Goal: Information Seeking & Learning: Check status

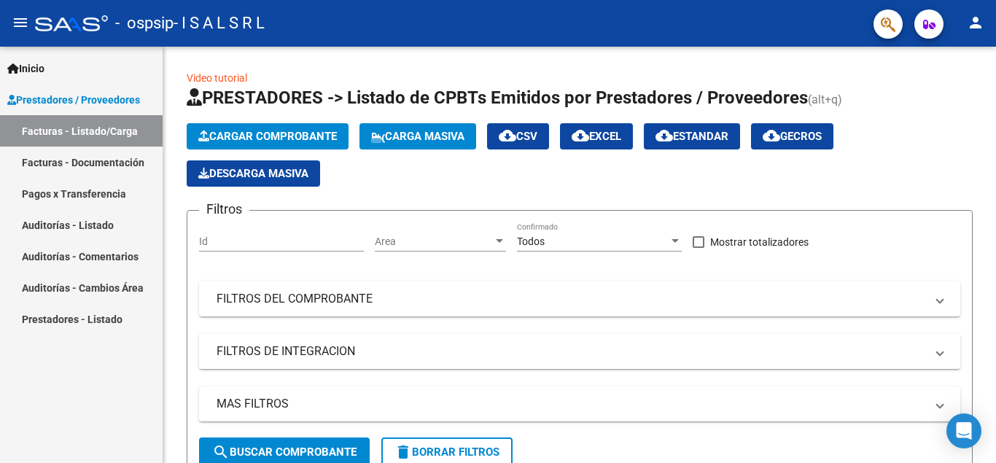
click at [120, 161] on link "Facturas - Documentación" at bounding box center [81, 162] width 163 height 31
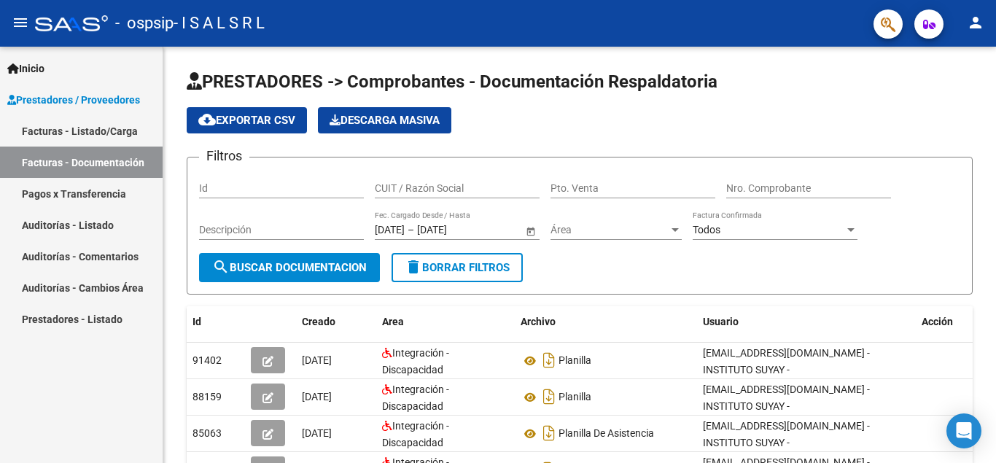
click at [112, 189] on link "Pagos x Transferencia" at bounding box center [81, 193] width 163 height 31
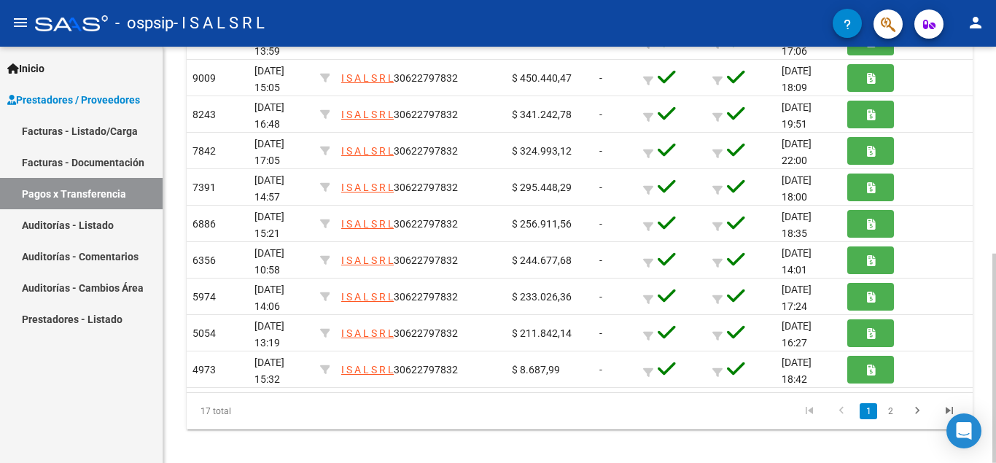
scroll to position [383, 0]
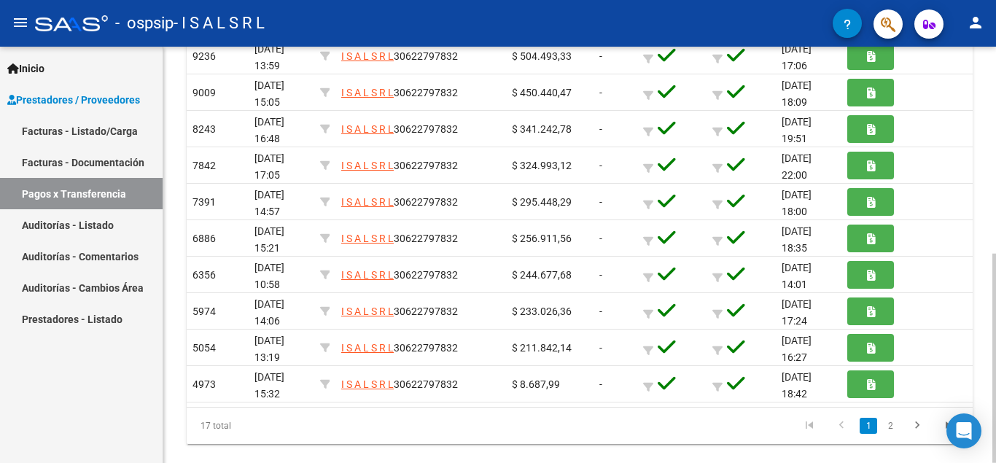
click at [995, 314] on div at bounding box center [995, 358] width 4 height 209
click at [893, 424] on link "2" at bounding box center [891, 426] width 18 height 16
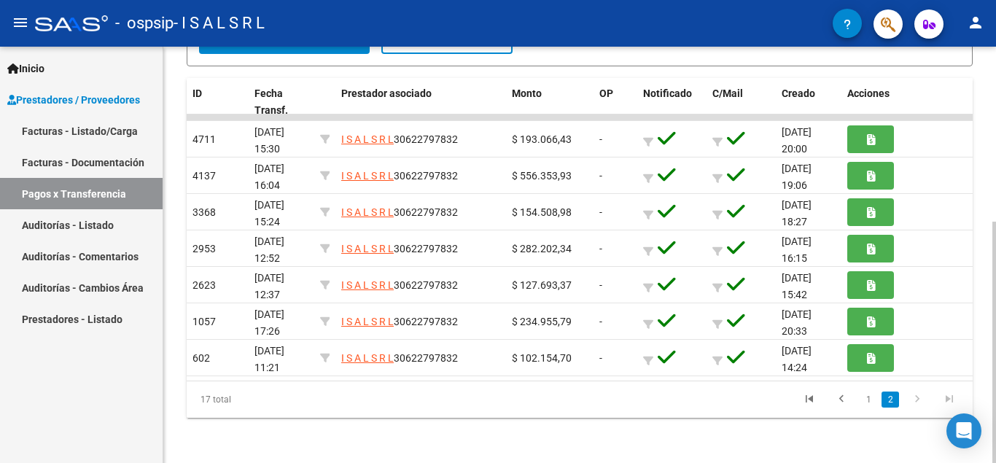
scroll to position [302, 0]
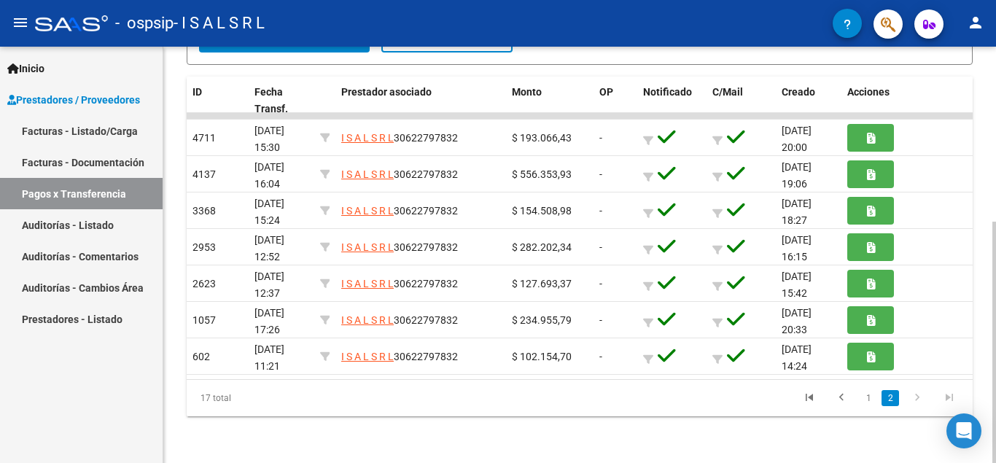
click at [995, 298] on div at bounding box center [995, 342] width 4 height 241
click at [842, 399] on icon "go to previous page" at bounding box center [841, 400] width 19 height 18
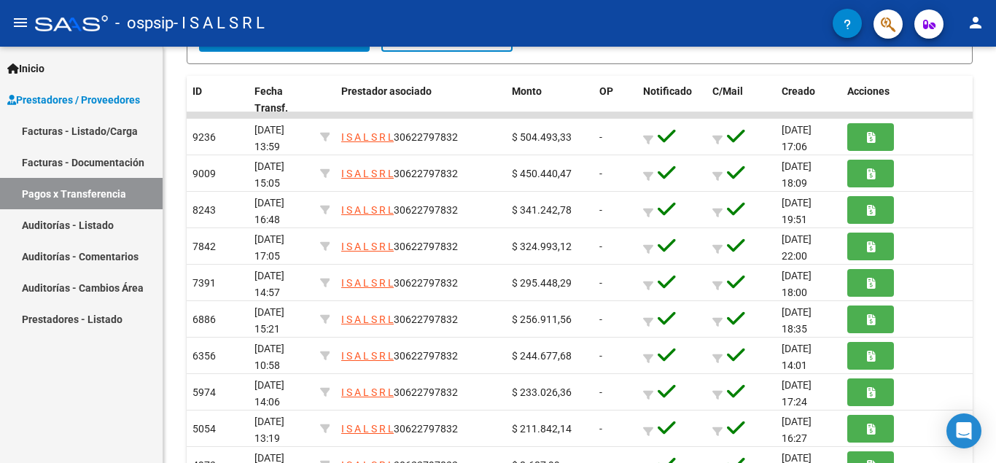
drag, startPoint x: 992, startPoint y: 235, endPoint x: 995, endPoint y: 198, distance: 37.4
click at [995, 198] on div "PRESTADORES -> Pagos por Transferencia (alt+p) cloud_download Exportar CSV Impo…" at bounding box center [581, 158] width 836 height 827
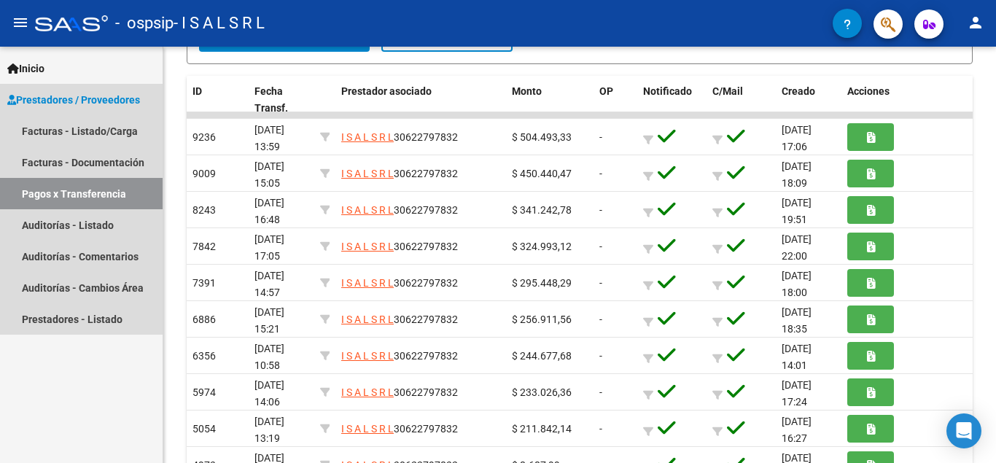
click at [107, 194] on link "Pagos x Transferencia" at bounding box center [81, 193] width 163 height 31
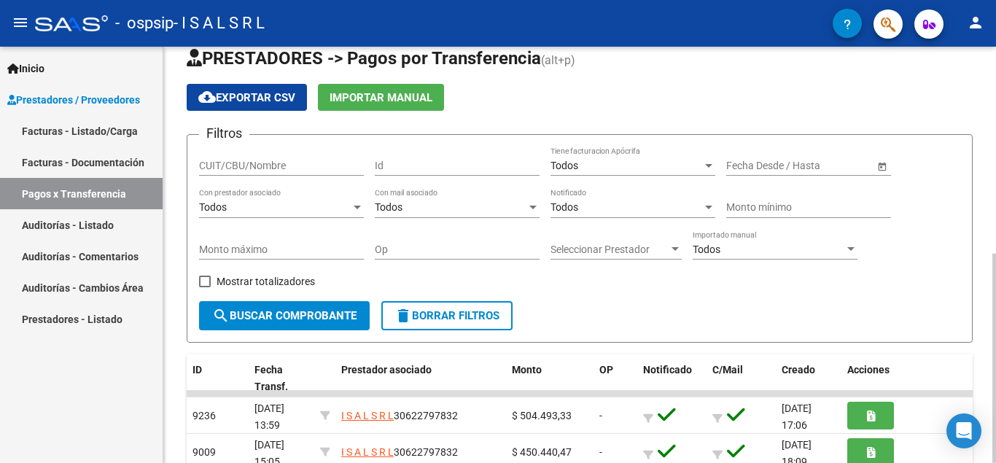
scroll to position [9, 0]
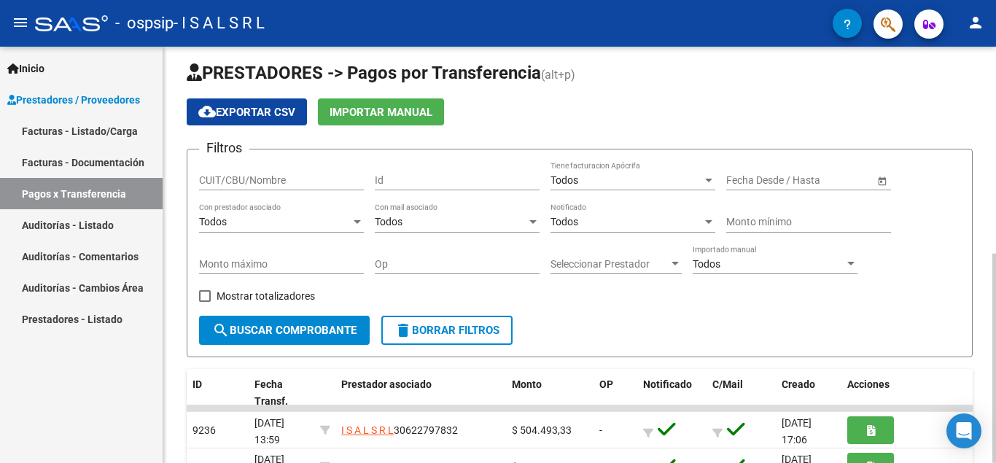
click at [995, 254] on div at bounding box center [995, 358] width 4 height 209
click at [300, 336] on span "search Buscar Comprobante" at bounding box center [284, 330] width 144 height 13
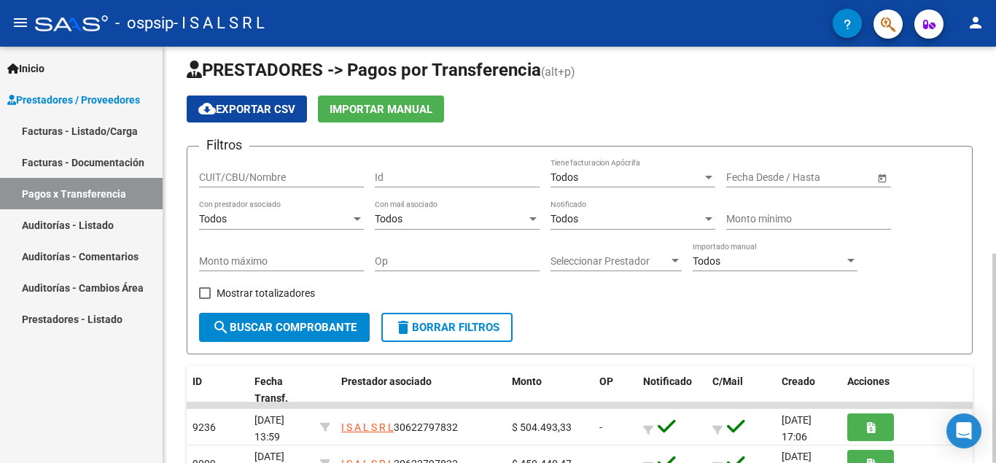
scroll to position [6, 0]
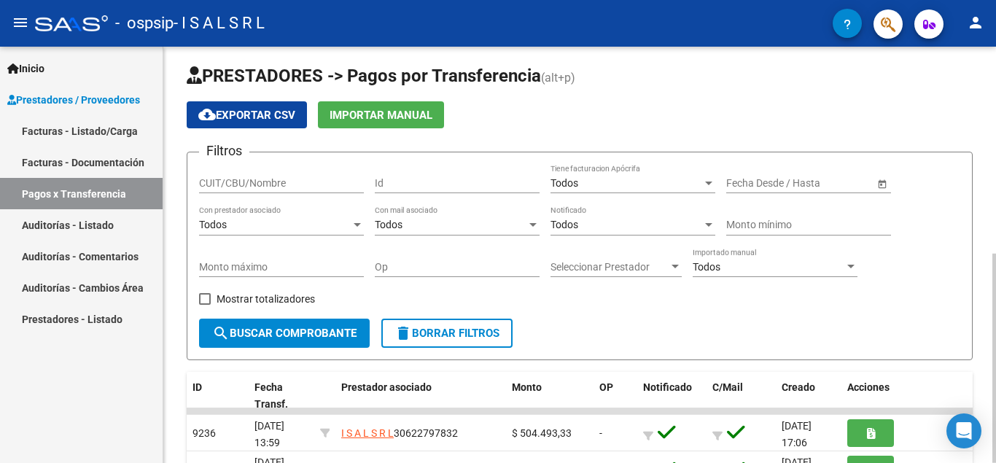
click at [995, 254] on div at bounding box center [995, 358] width 4 height 209
click at [711, 186] on div at bounding box center [708, 183] width 13 height 12
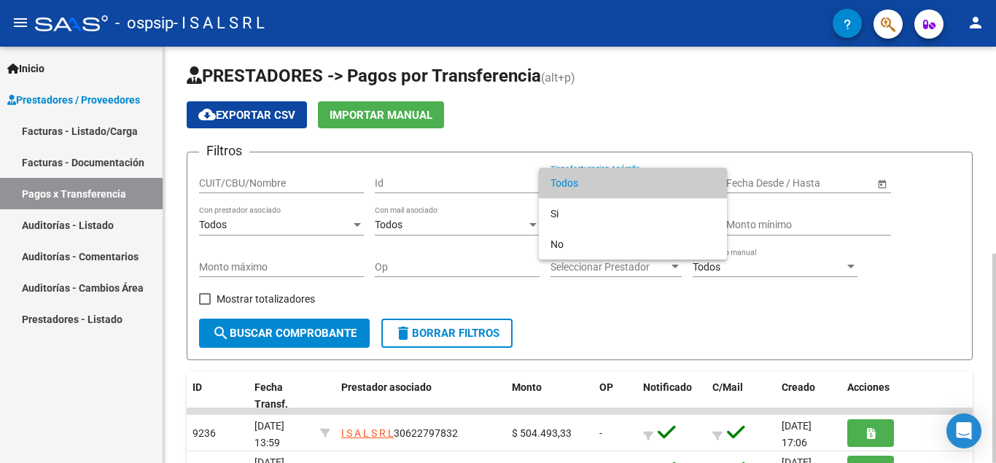
click at [711, 186] on span "Todos" at bounding box center [633, 183] width 165 height 31
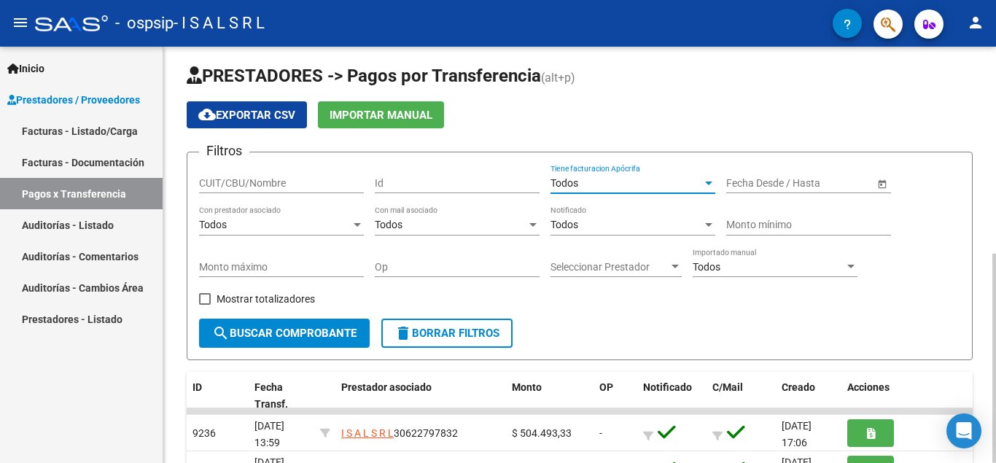
click at [287, 183] on input "CUIT/CBU/Nombre" at bounding box center [281, 183] width 165 height 12
type input "30622797832"
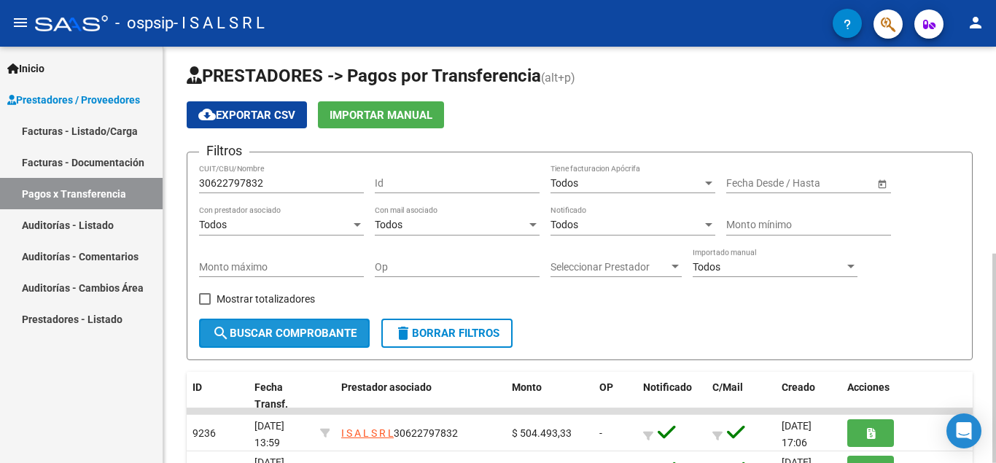
click at [325, 338] on span "search Buscar Comprobante" at bounding box center [284, 333] width 144 height 13
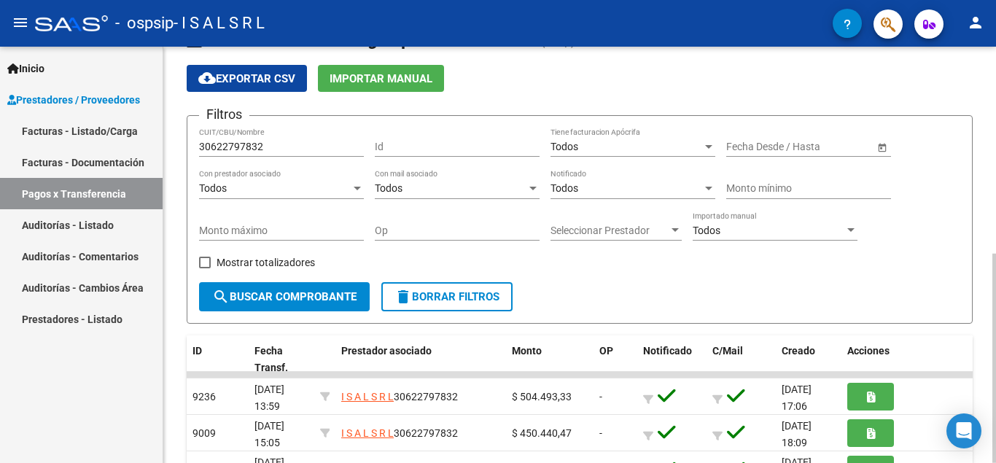
click at [995, 254] on div at bounding box center [995, 358] width 4 height 209
click at [531, 190] on div at bounding box center [533, 189] width 13 height 12
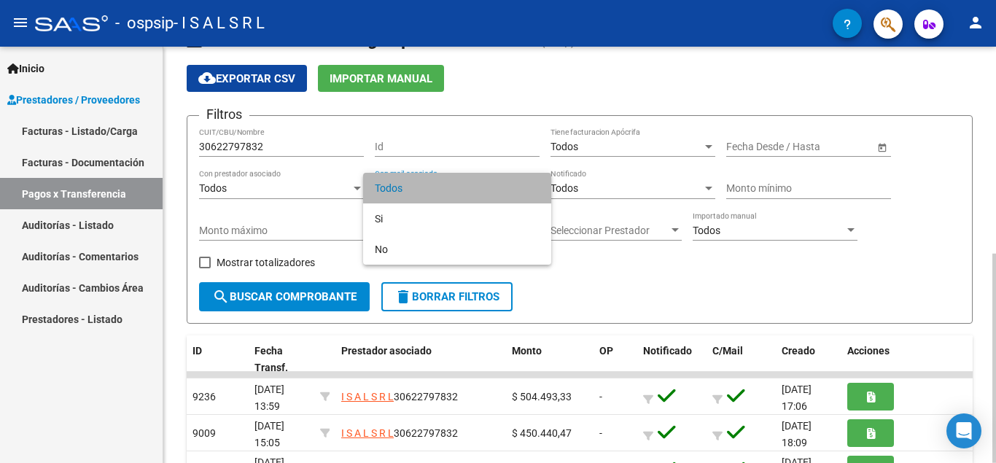
click at [531, 190] on span "Todos" at bounding box center [457, 188] width 165 height 31
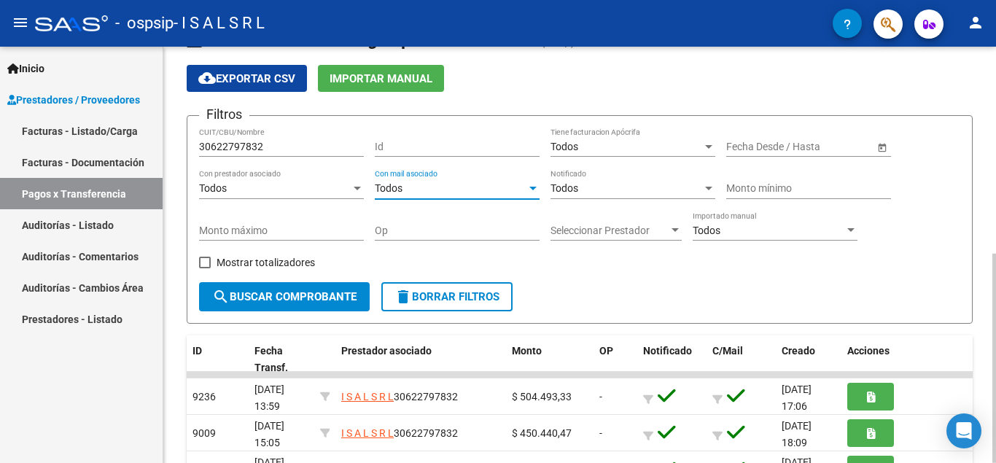
click at [880, 147] on span "Open calendar" at bounding box center [882, 147] width 35 height 35
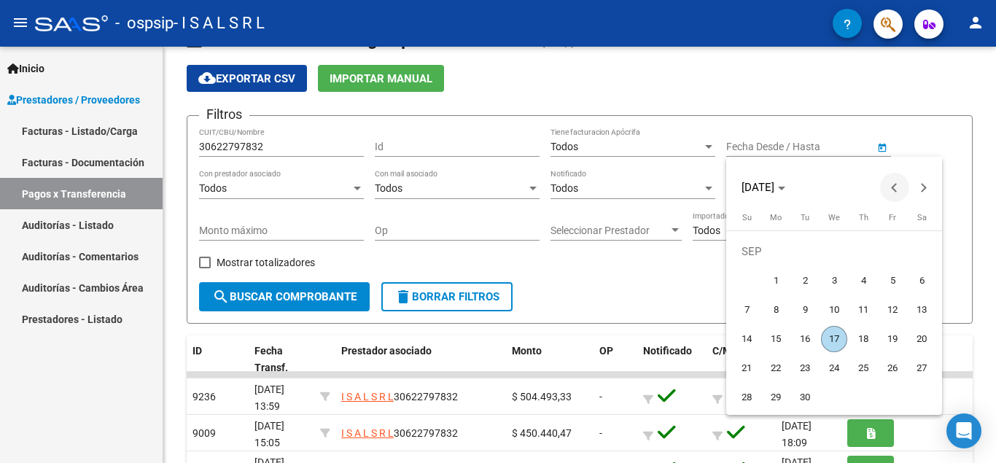
click at [900, 189] on span "Previous month" at bounding box center [894, 187] width 29 height 29
click at [922, 191] on button "Next month" at bounding box center [923, 187] width 29 height 29
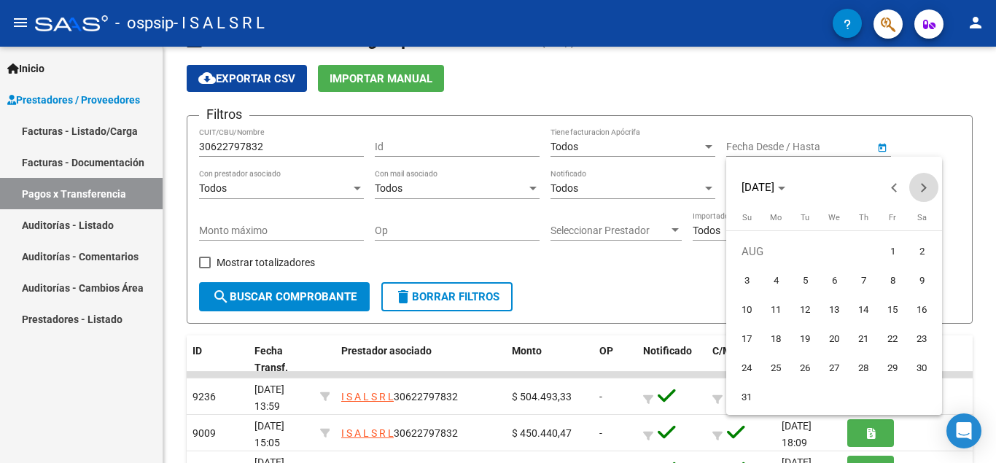
click at [922, 191] on button "Next month" at bounding box center [923, 187] width 29 height 29
click at [893, 187] on button "Previous month" at bounding box center [894, 187] width 29 height 29
click at [774, 190] on span "[DATE]" at bounding box center [758, 187] width 33 height 13
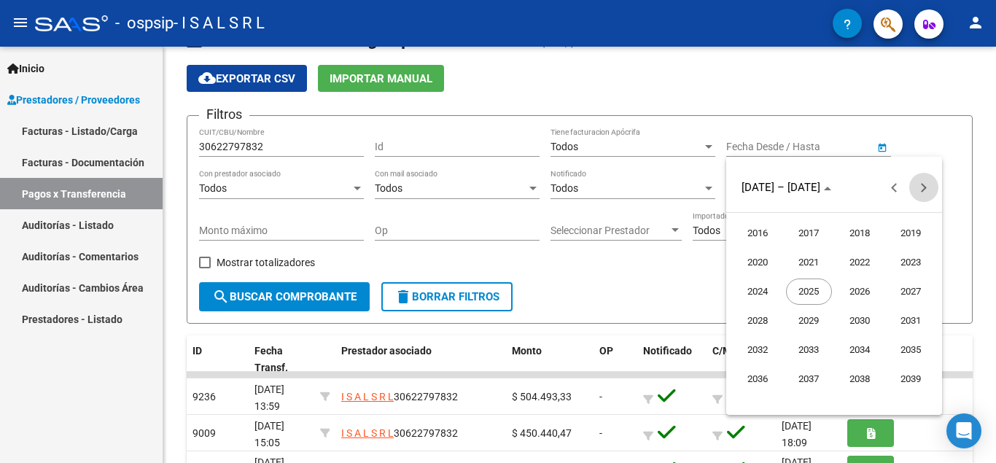
click at [923, 187] on button "Next 24 years" at bounding box center [923, 187] width 29 height 29
click at [896, 186] on button "Previous 24 years" at bounding box center [894, 187] width 29 height 29
click at [820, 287] on span "2025" at bounding box center [809, 292] width 46 height 26
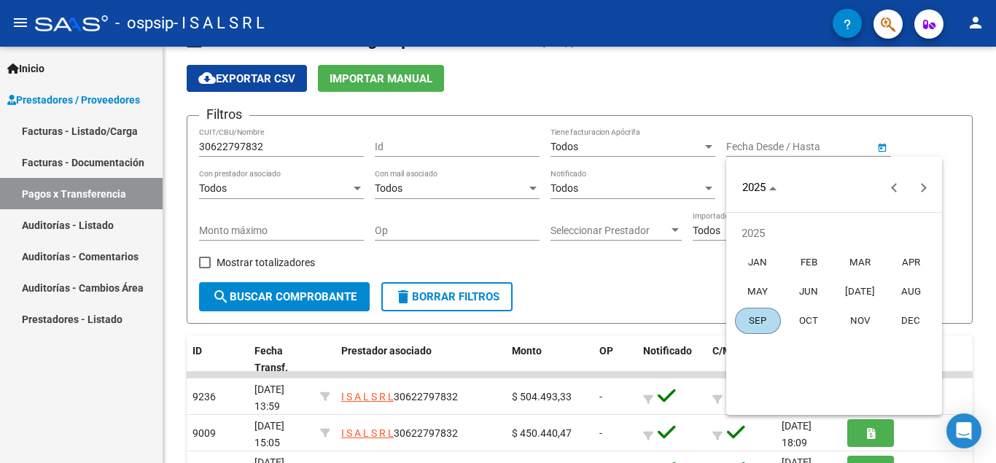
click at [752, 322] on span "SEP" at bounding box center [758, 321] width 46 height 26
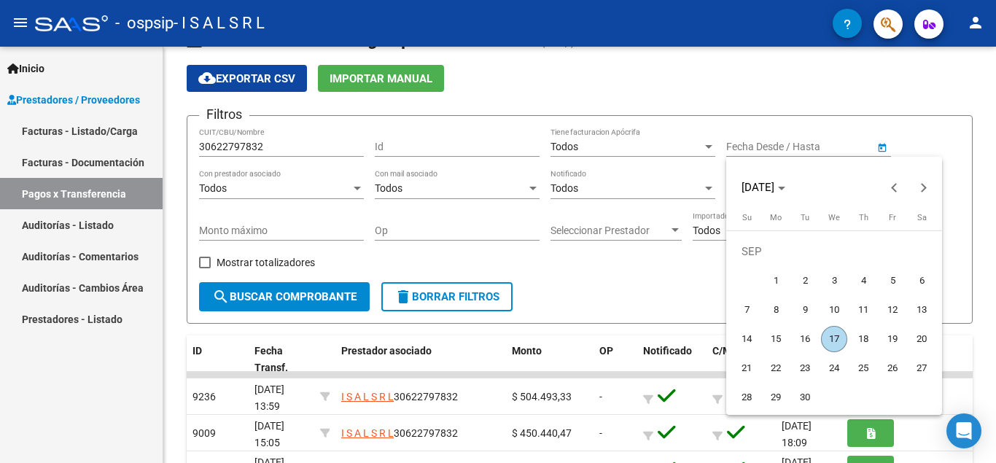
click at [836, 335] on span "17" at bounding box center [834, 339] width 26 height 26
type input "[DATE]"
click at [671, 287] on div at bounding box center [498, 231] width 996 height 463
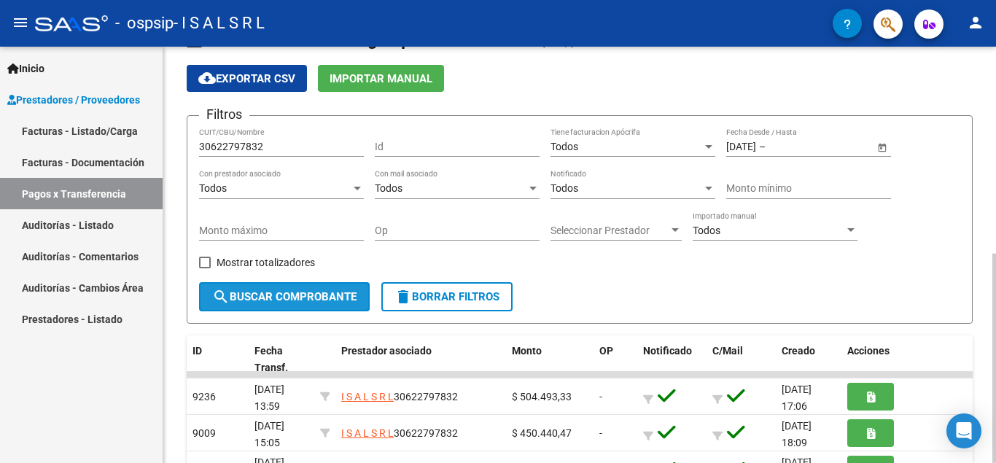
click at [287, 299] on span "search Buscar Comprobante" at bounding box center [284, 296] width 144 height 13
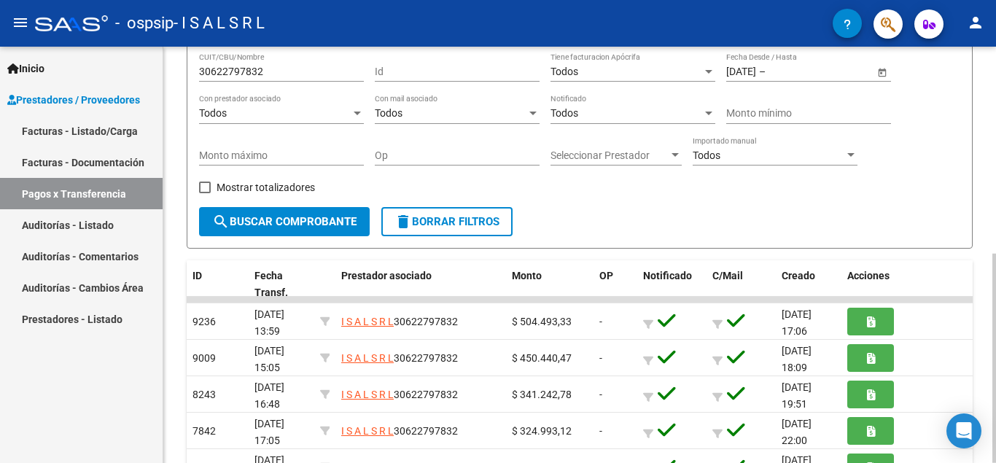
scroll to position [0, 0]
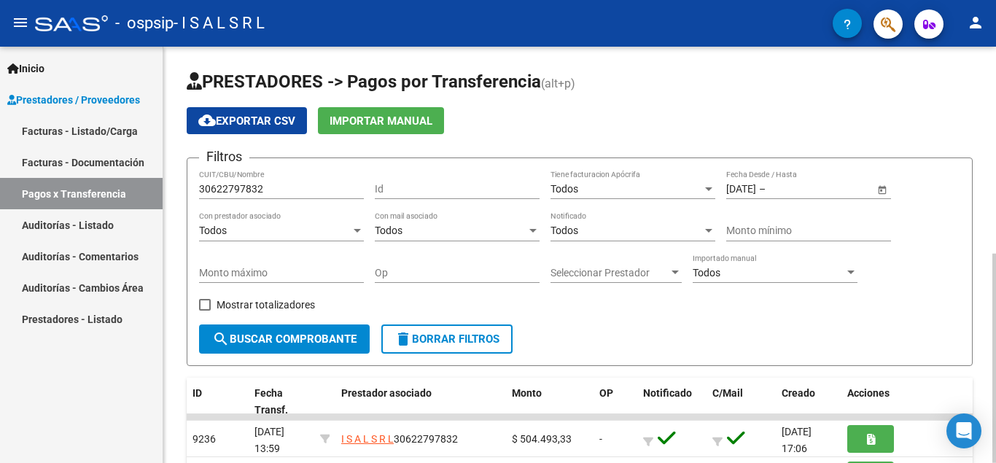
click at [995, 254] on div at bounding box center [995, 358] width 4 height 209
click at [104, 227] on link "Auditorías - Listado" at bounding box center [81, 224] width 163 height 31
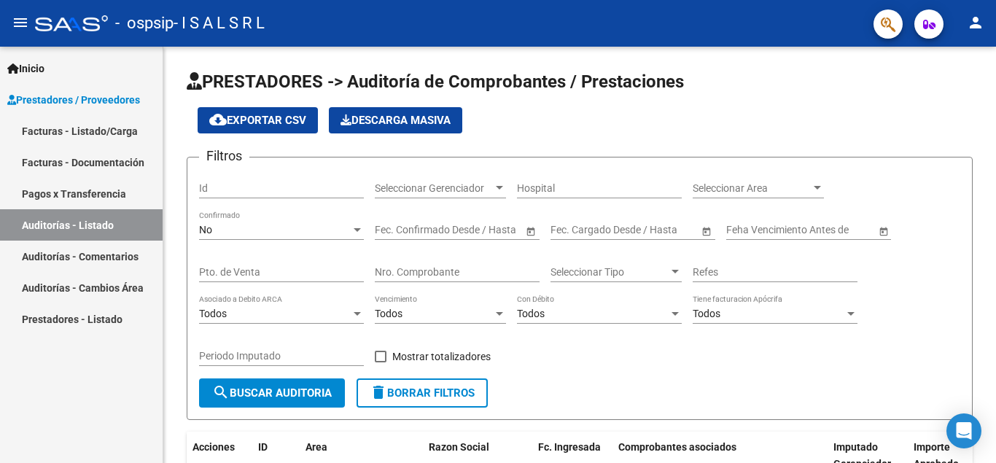
click at [72, 226] on link "Auditorías - Listado" at bounding box center [81, 224] width 163 height 31
click at [66, 264] on link "Auditorías - Comentarios" at bounding box center [81, 256] width 163 height 31
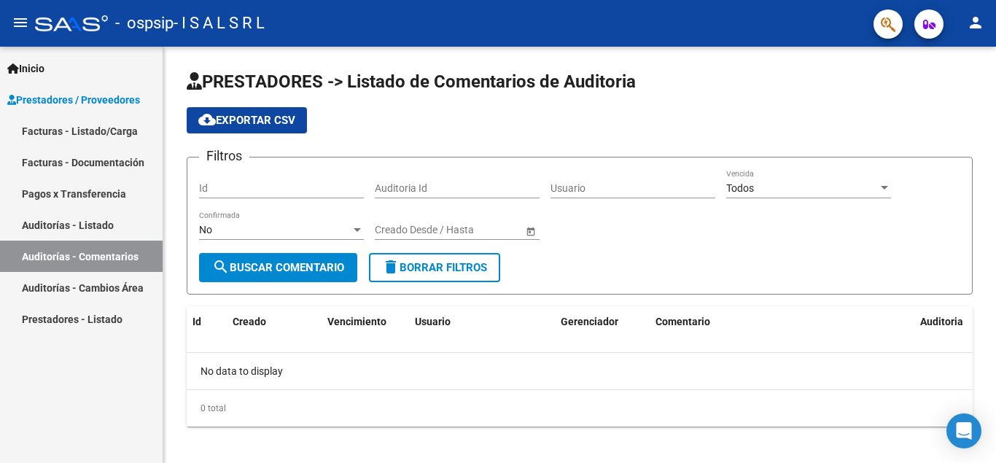
click at [68, 287] on link "Auditorías - Cambios Área" at bounding box center [81, 287] width 163 height 31
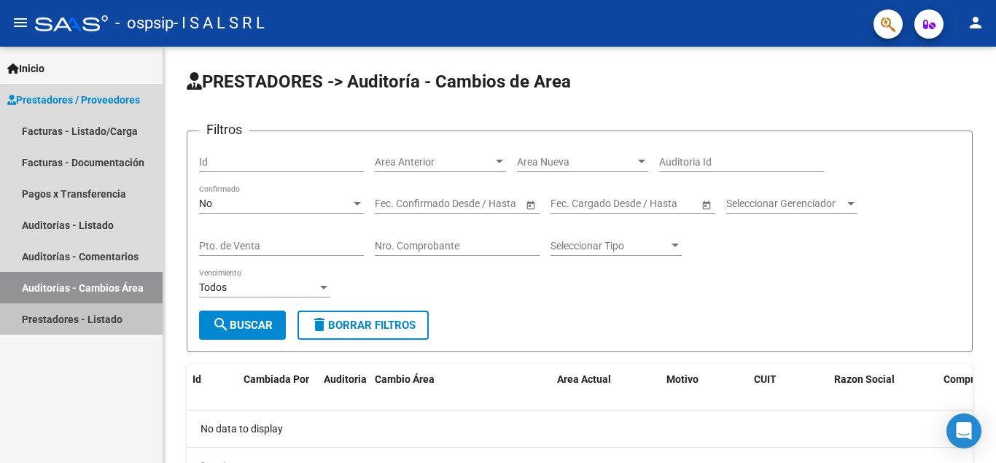
click at [85, 319] on link "Prestadores - Listado" at bounding box center [81, 318] width 163 height 31
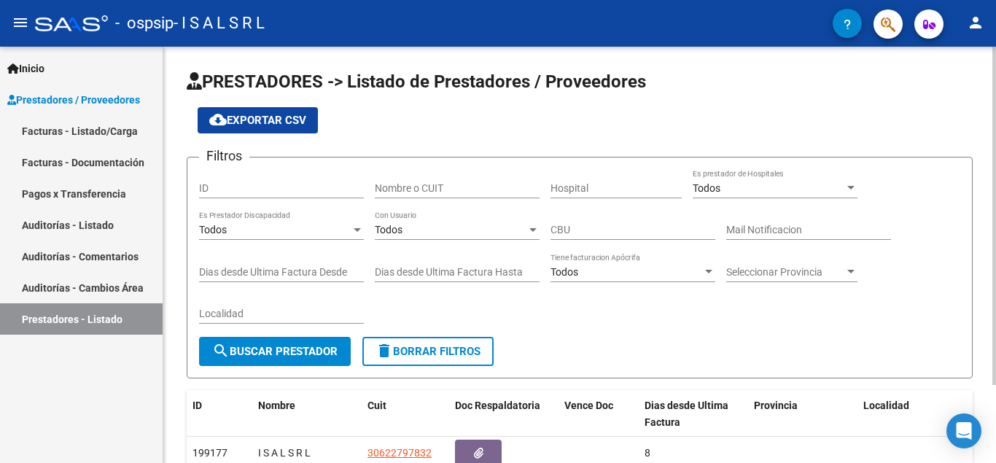
click at [995, 171] on div at bounding box center [995, 216] width 4 height 338
click at [62, 133] on link "Facturas - Listado/Carga" at bounding box center [81, 130] width 163 height 31
